Goal: Transaction & Acquisition: Purchase product/service

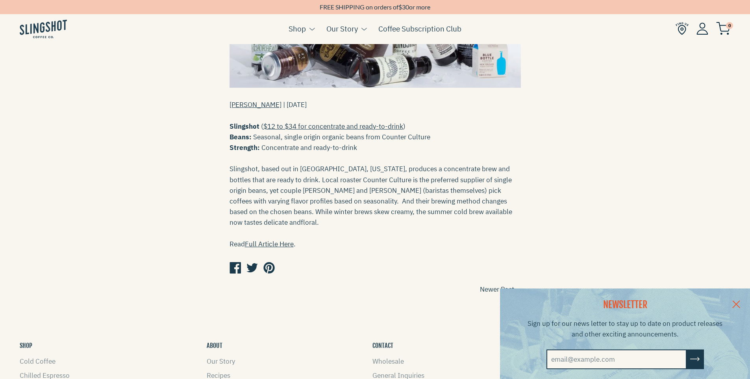
scroll to position [205, 0]
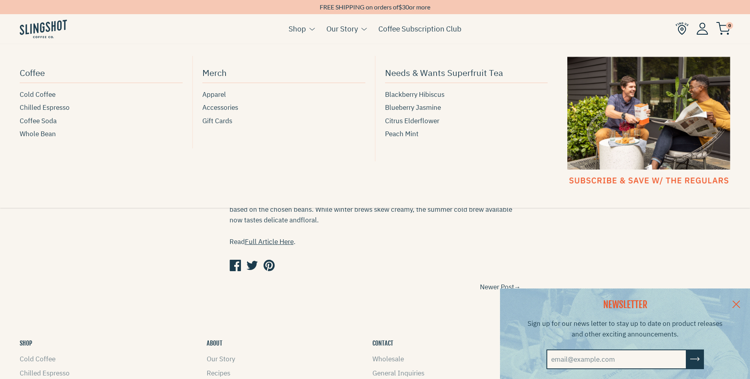
click at [297, 28] on link "Shop" at bounding box center [296, 29] width 17 height 12
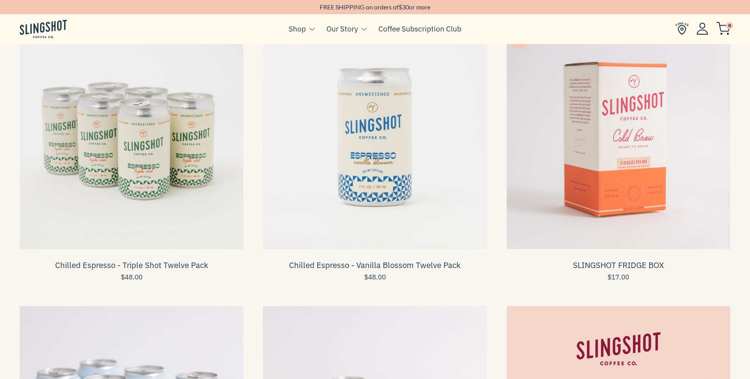
scroll to position [306, 0]
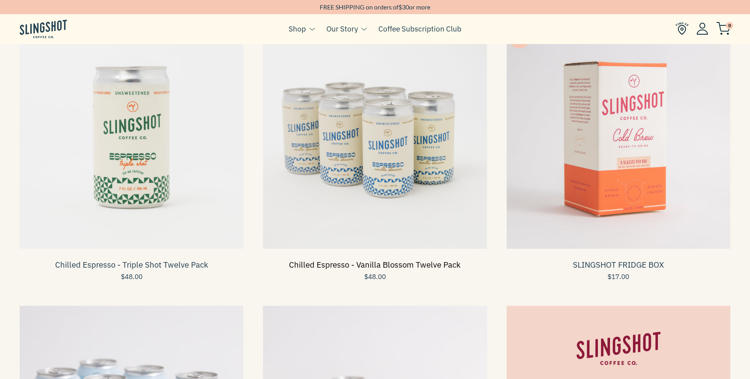
click at [434, 263] on link "Chilled Espresso - Vanilla Blossom Twelve Pack" at bounding box center [375, 264] width 172 height 11
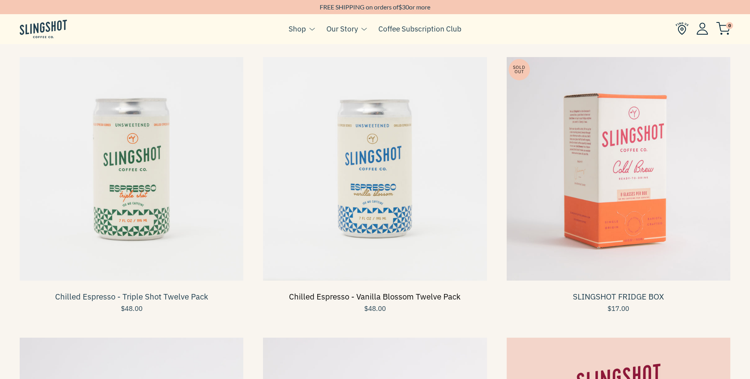
scroll to position [272, 0]
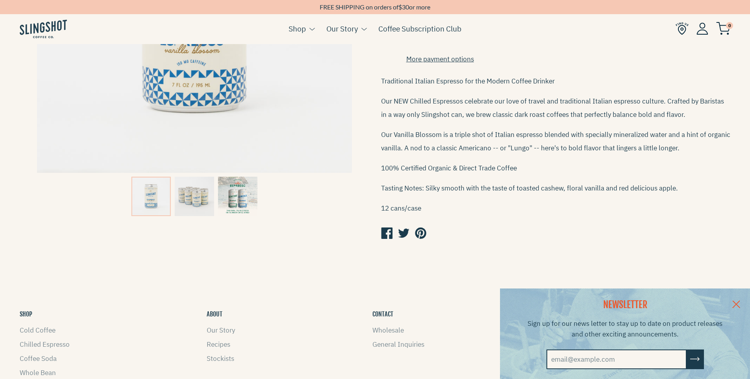
scroll to position [215, 0]
click at [243, 204] on img at bounding box center [237, 197] width 39 height 39
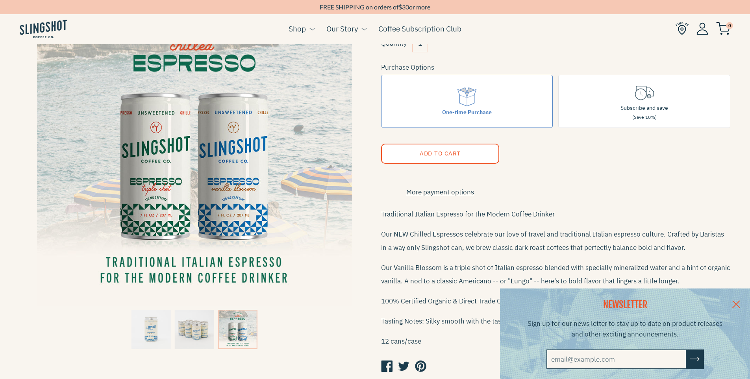
scroll to position [74, 0]
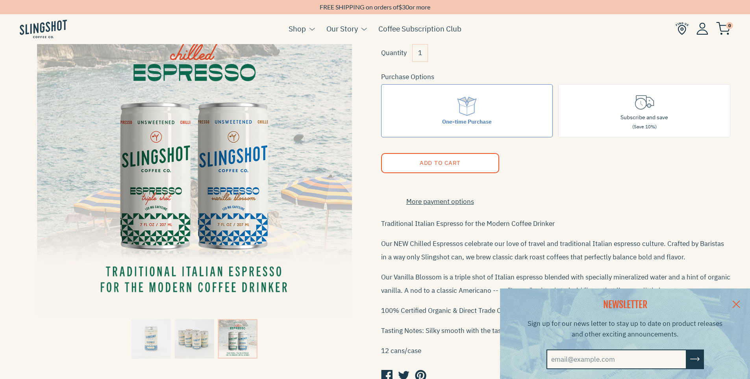
click at [194, 353] on div "NEWSLETTER Sign up for our news letter to stay up to date on product releases a…" at bounding box center [375, 333] width 750 height 90
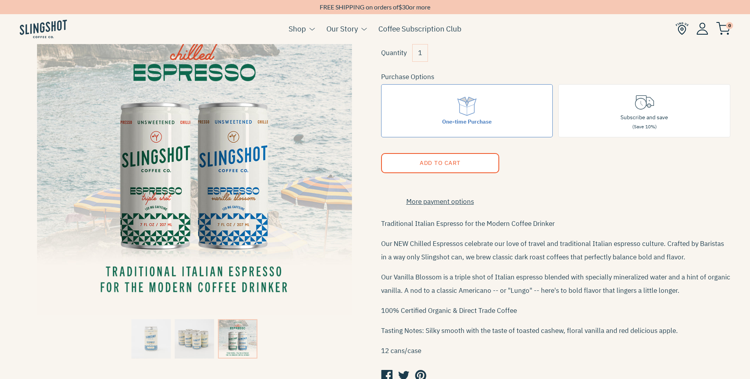
click at [194, 343] on img at bounding box center [194, 338] width 39 height 39
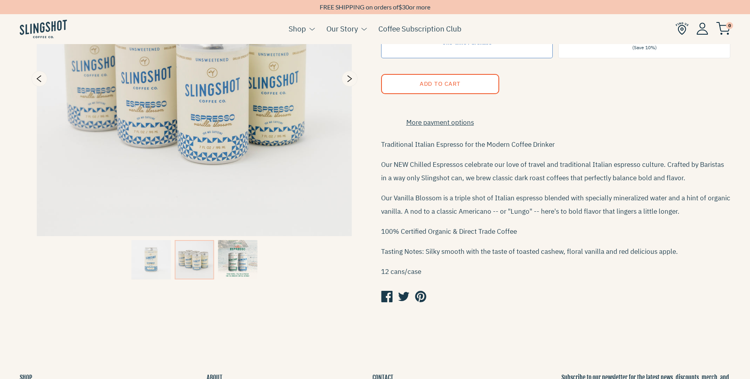
scroll to position [126, 0]
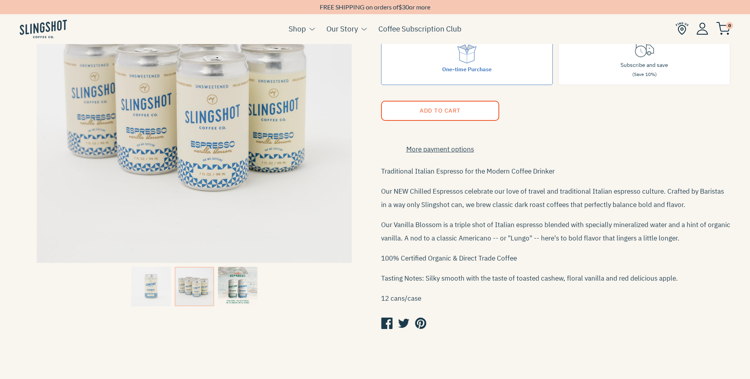
click at [164, 286] on img at bounding box center [150, 286] width 39 height 39
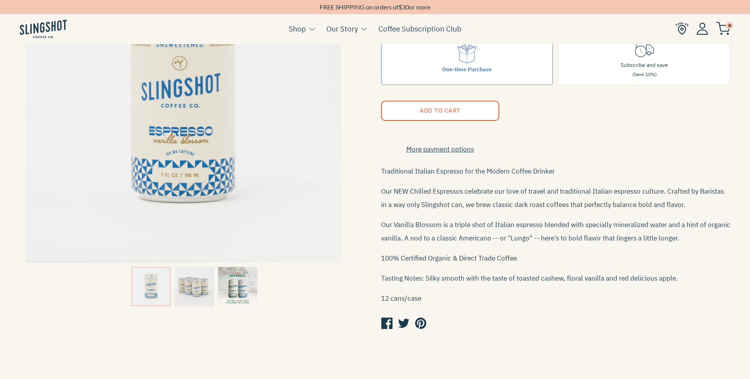
click at [234, 287] on img at bounding box center [237, 286] width 39 height 39
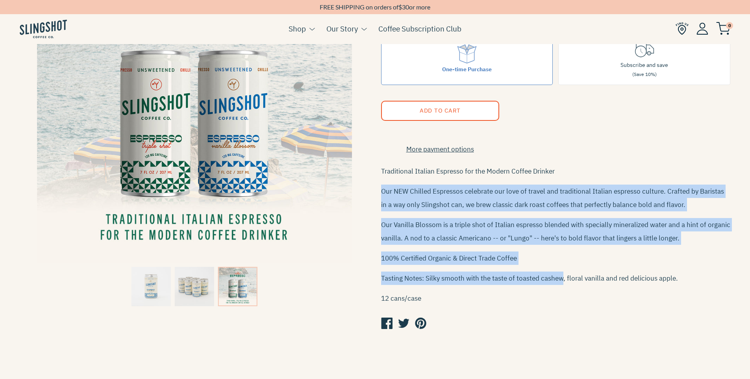
drag, startPoint x: 572, startPoint y: 180, endPoint x: 560, endPoint y: 272, distance: 92.9
click at [560, 272] on div "Traditional Italian Espresso for the Modern Coffee Drinker Our NEW Chilled Espr…" at bounding box center [555, 234] width 349 height 140
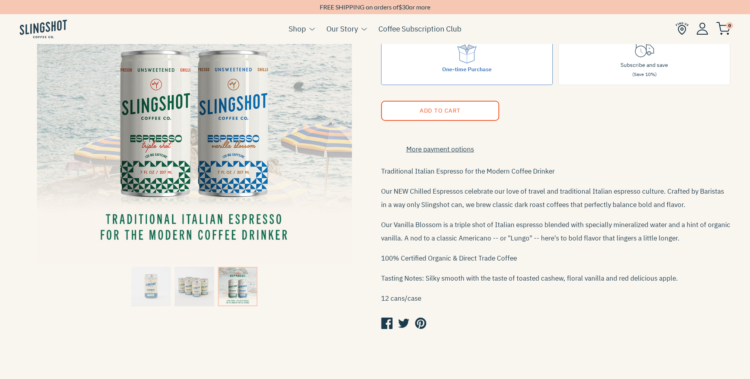
click at [565, 275] on div "Traditional Italian Espresso for the Modern Coffee Drinker Our NEW Chilled Espr…" at bounding box center [555, 234] width 349 height 140
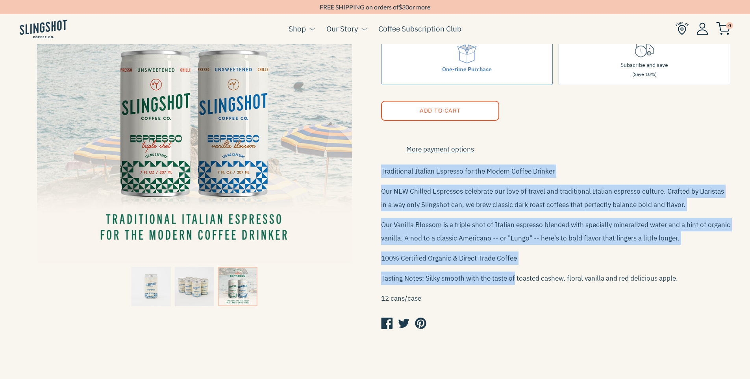
drag, startPoint x: 525, startPoint y: 176, endPoint x: 524, endPoint y: 277, distance: 101.1
click at [519, 282] on form "$48.00 Quantity 1 Purchase Options One-time Purchase Subscribe and save (Save 1…" at bounding box center [555, 150] width 349 height 365
click at [537, 255] on div "Traditional Italian Espresso for the Modern Coffee Drinker Our NEW Chilled Espr…" at bounding box center [555, 234] width 349 height 140
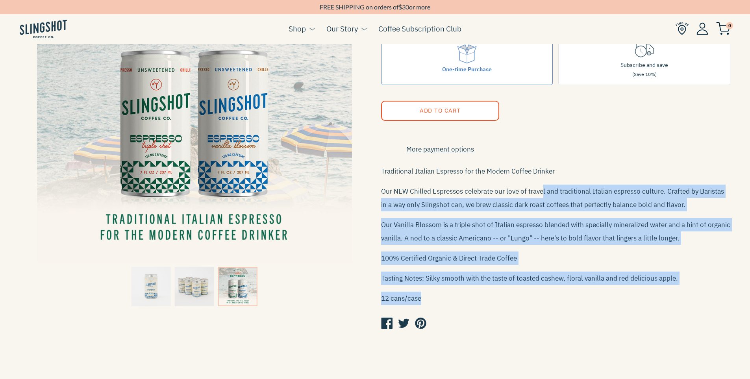
drag, startPoint x: 542, startPoint y: 188, endPoint x: 579, endPoint y: 310, distance: 127.5
click at [579, 310] on form "$48.00 Quantity 1 Purchase Options One-time Purchase Subscribe and save (Save 1…" at bounding box center [555, 150] width 349 height 365
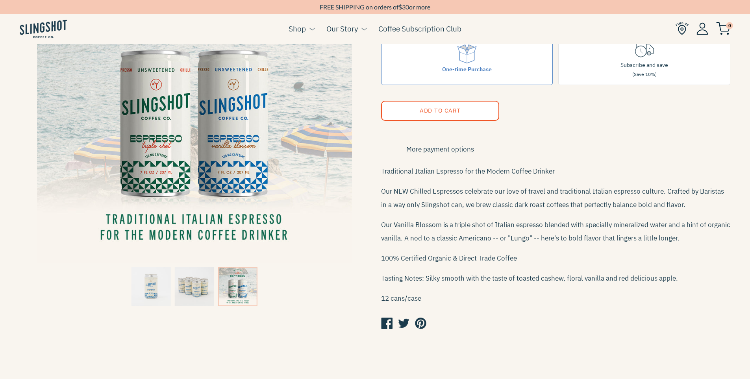
click at [585, 313] on form "$48.00 Quantity 1 Purchase Options One-time Purchase Subscribe and save (Save 1…" at bounding box center [555, 150] width 349 height 365
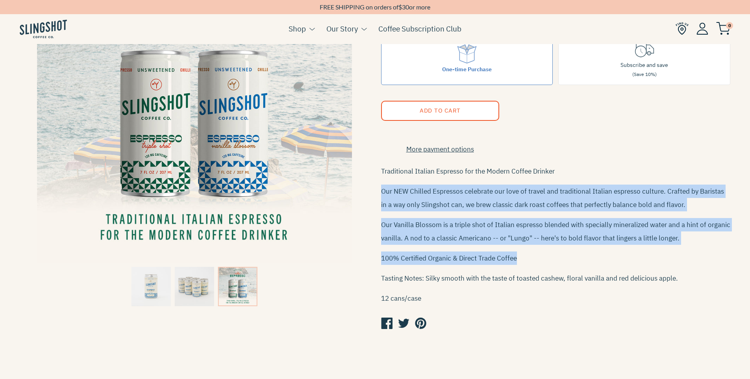
drag, startPoint x: 583, startPoint y: 182, endPoint x: 574, endPoint y: 272, distance: 90.6
click at [574, 272] on div "Traditional Italian Espresso for the Modern Coffee Drinker Our NEW Chilled Espr…" at bounding box center [555, 234] width 349 height 140
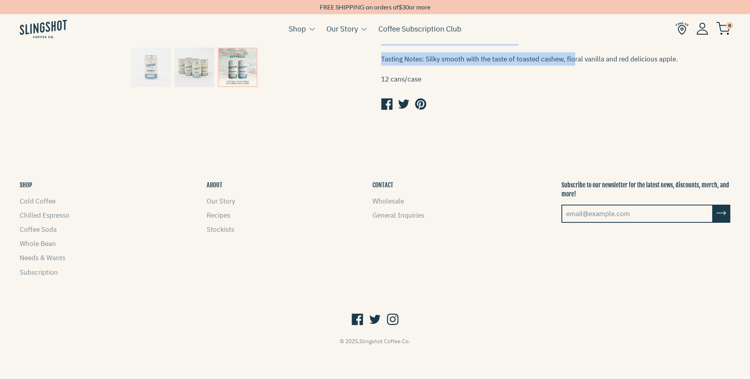
scroll to position [346, 0]
